Goal: Find specific page/section: Find specific page/section

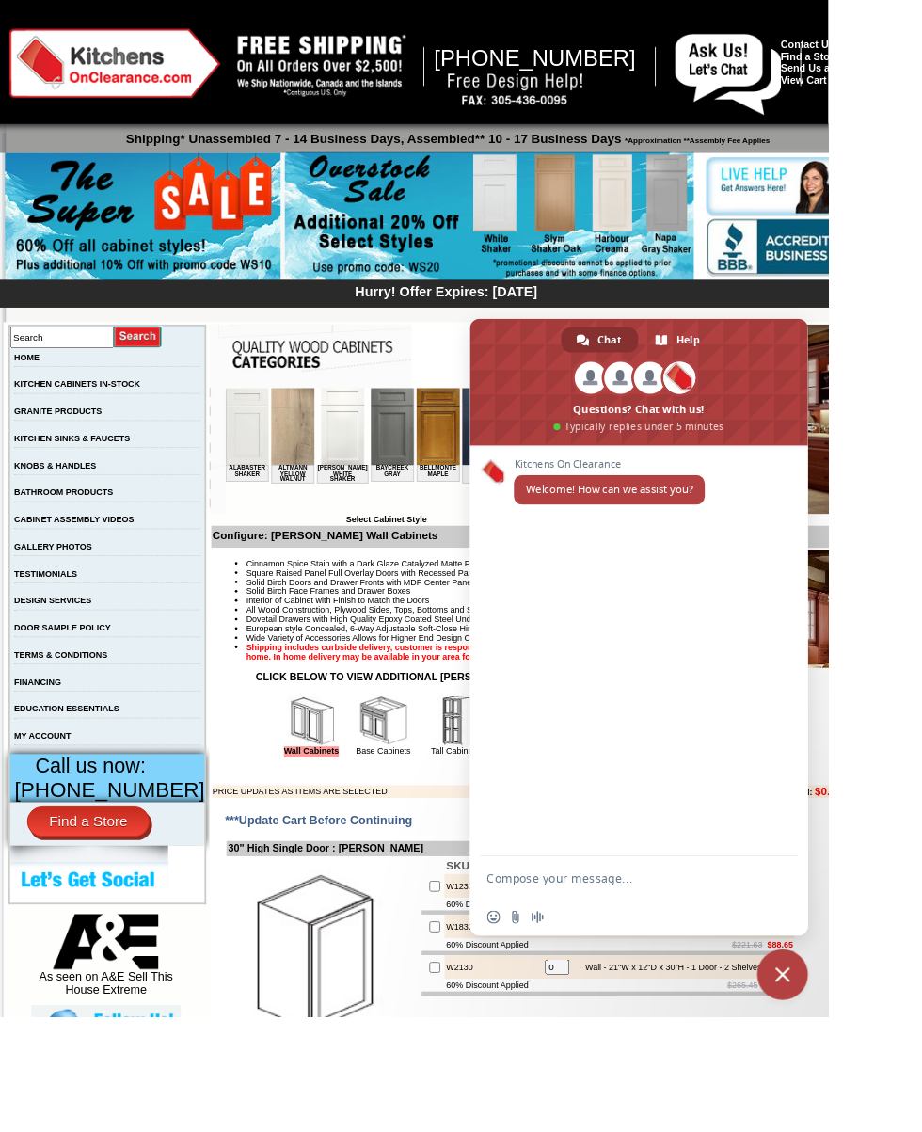
click at [84, 378] on input "Search" at bounding box center [69, 375] width 116 height 24
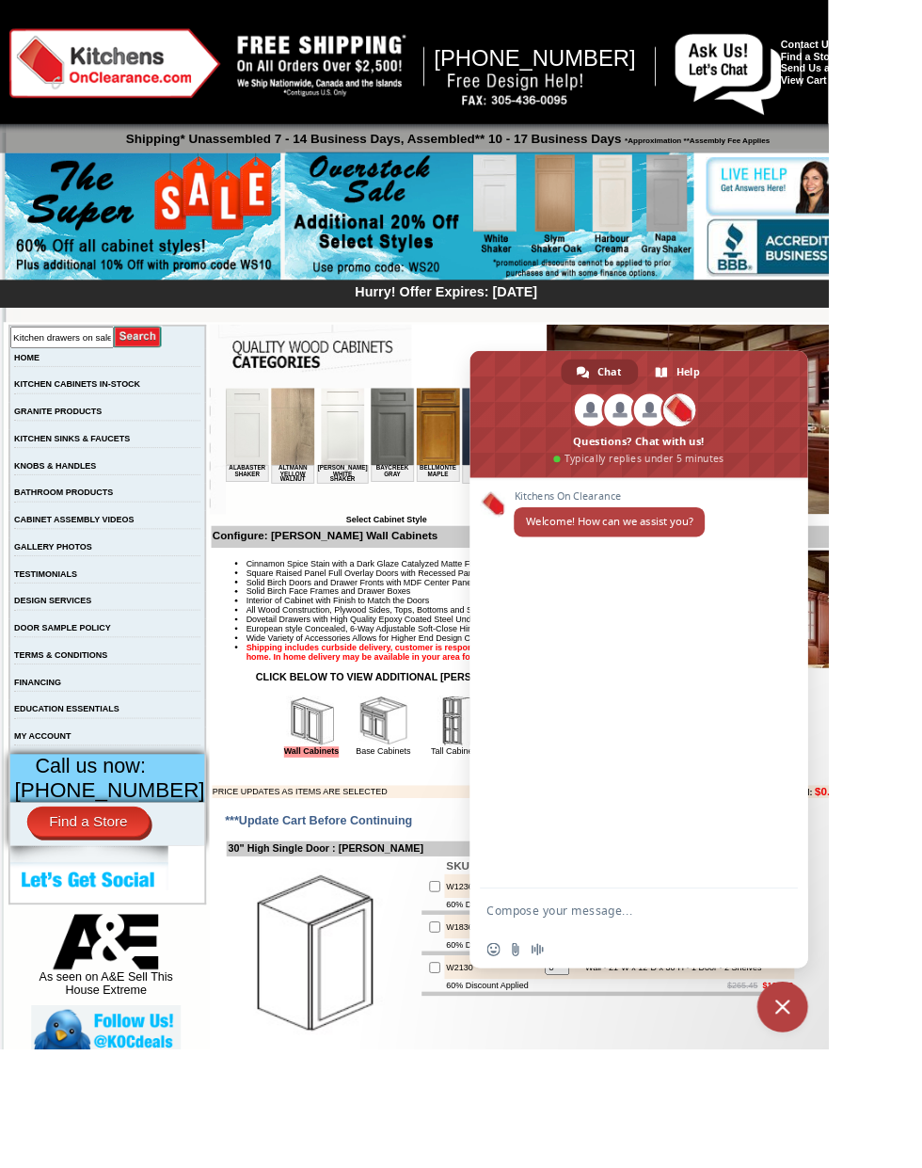
click at [44, 382] on input "Kitchen drawers on sale" at bounding box center [69, 375] width 116 height 24
type input "Kitchen maple drawers on sale"
click at [175, 365] on input "image" at bounding box center [154, 374] width 54 height 25
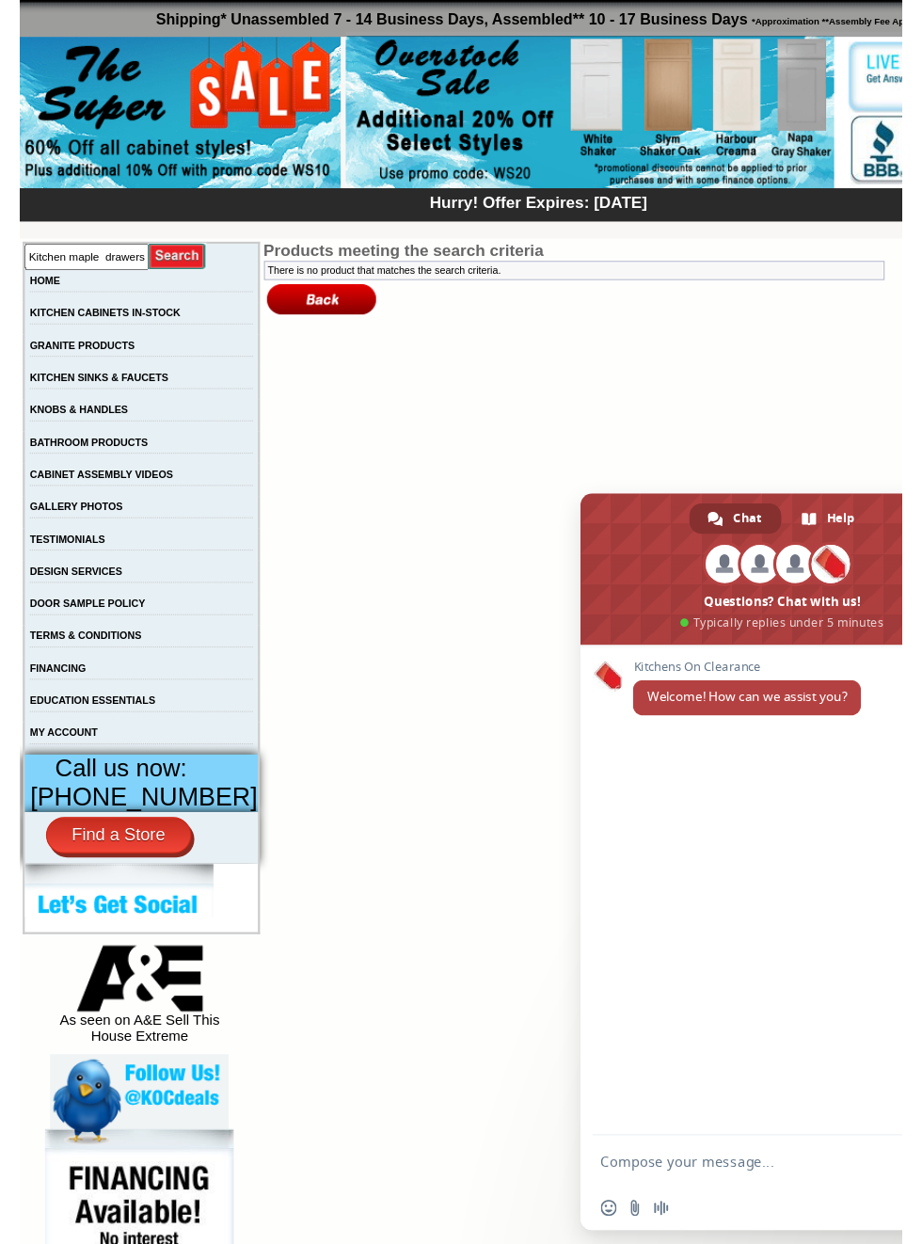
scroll to position [72, 0]
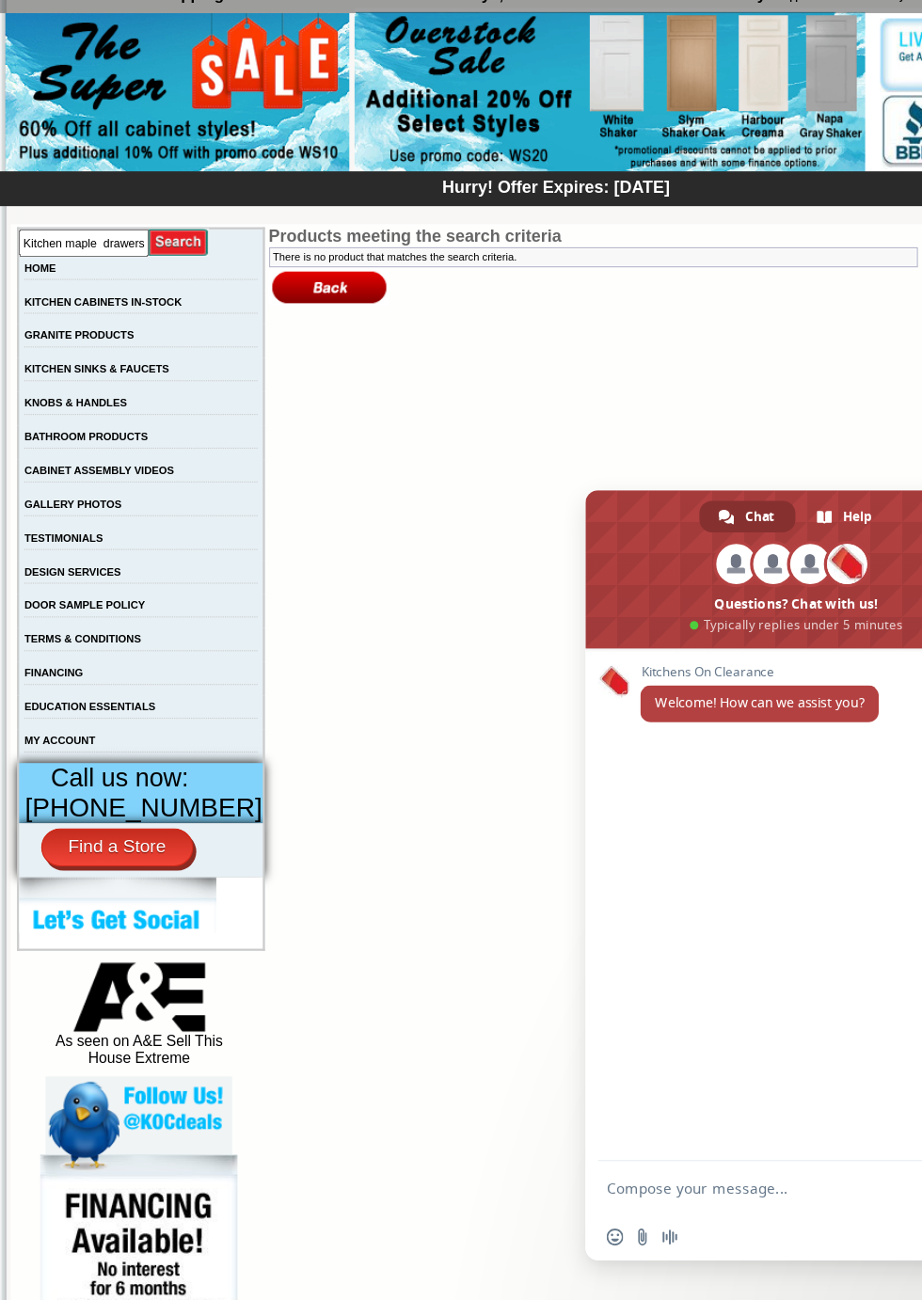
click at [721, 577] on span at bounding box center [711, 593] width 376 height 141
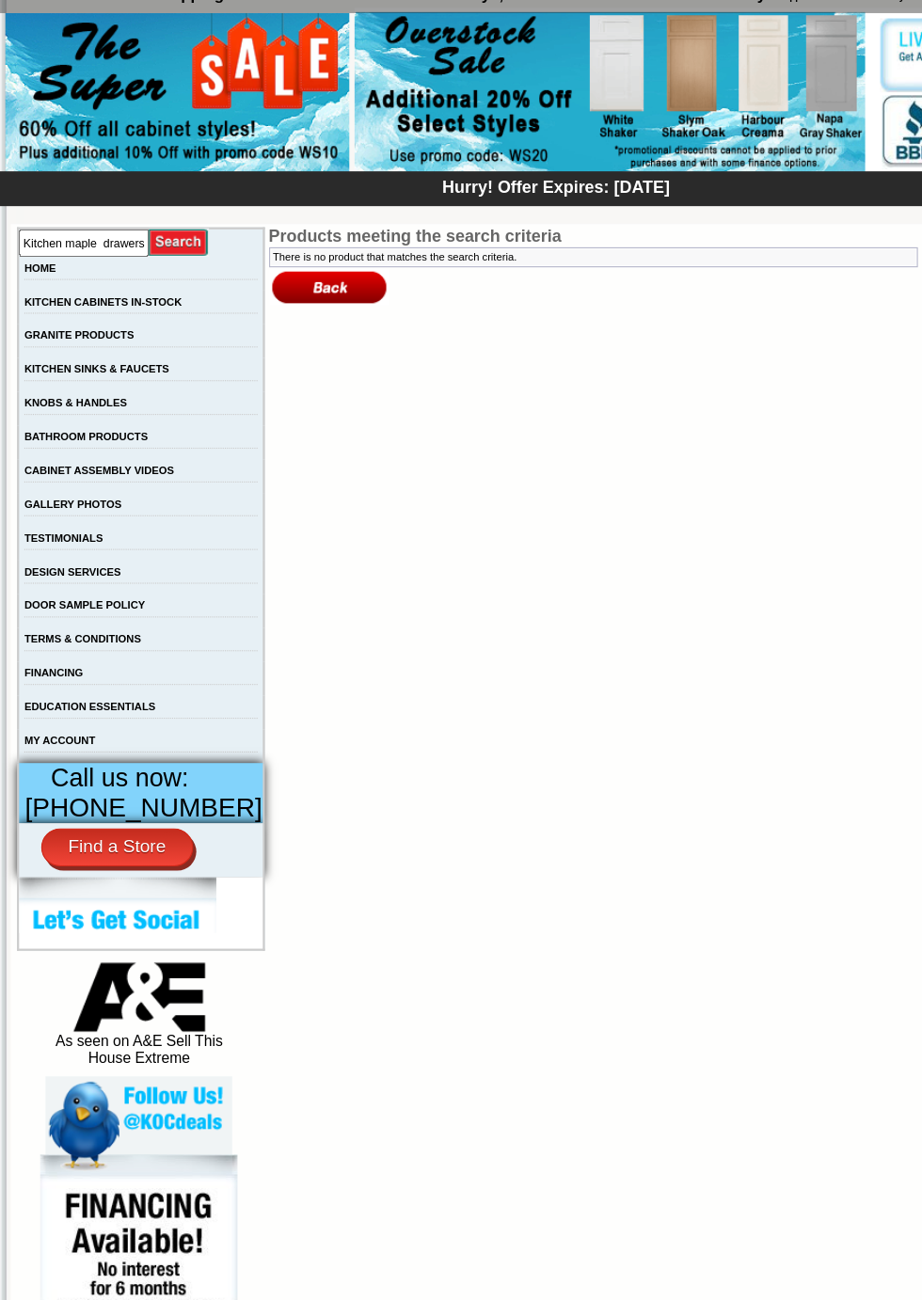
click at [122, 291] on input "Kitchen maple drawers on sale" at bounding box center [76, 303] width 116 height 24
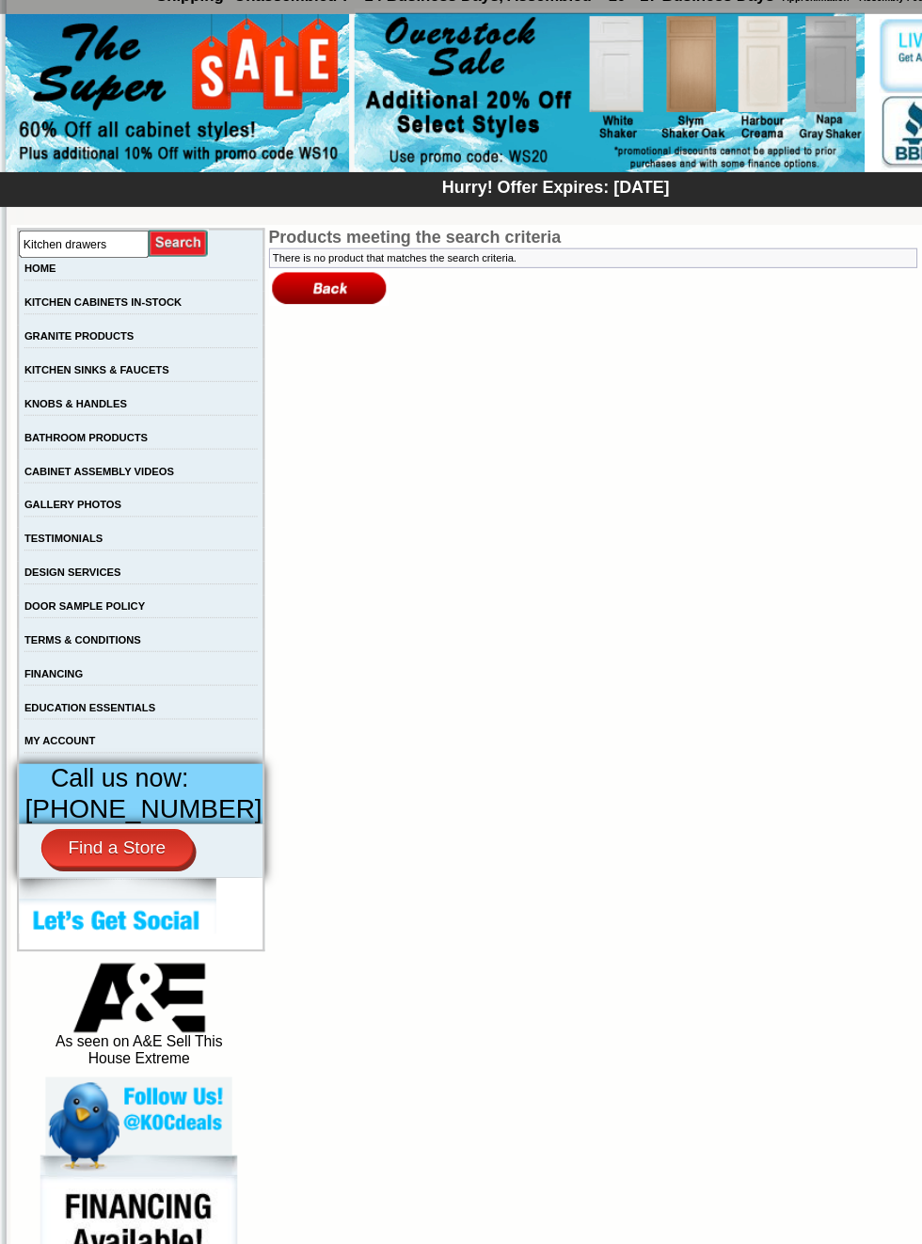
type input "Kitchen drawers"
click at [163, 350] on link "KITCHEN CABINETS IN-STOCK" at bounding box center [93, 355] width 140 height 10
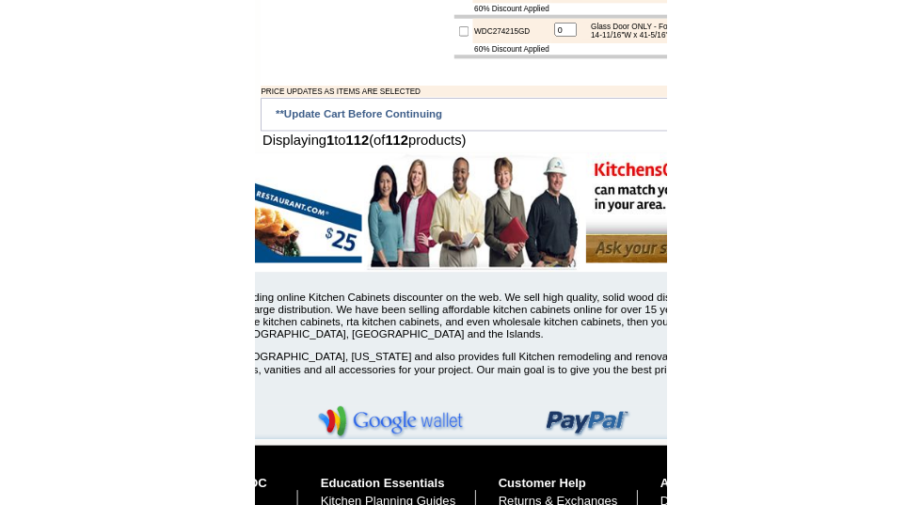
scroll to position [9014, 40]
